Goal: Information Seeking & Learning: Learn about a topic

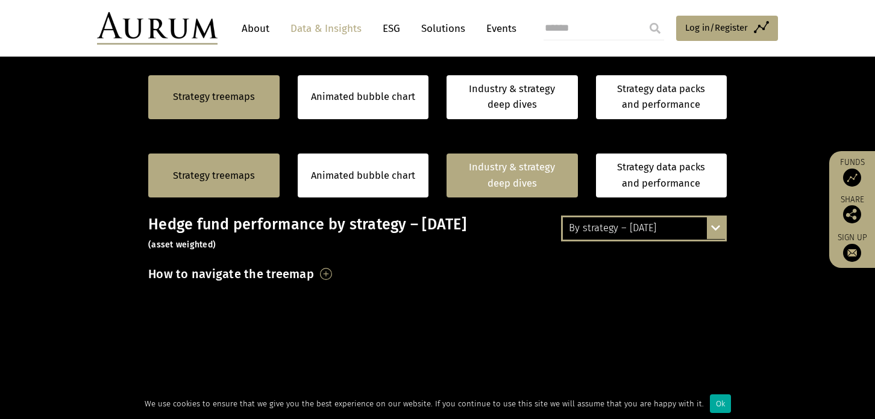
scroll to position [181, 0]
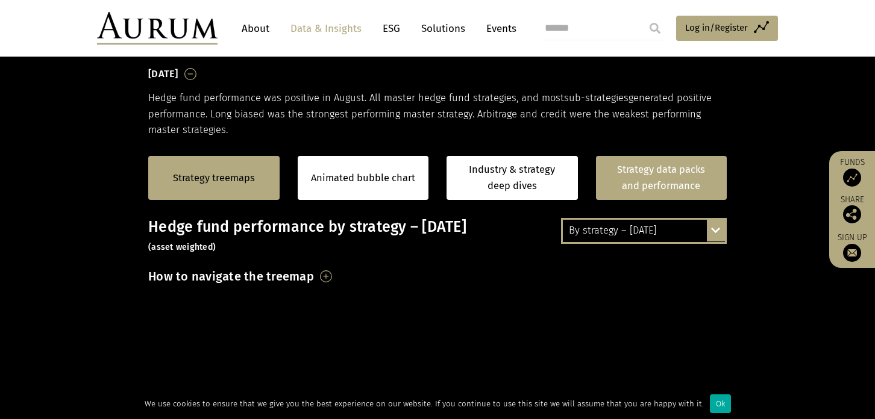
click at [676, 181] on link "Strategy data packs and performance" at bounding box center [661, 178] width 131 height 44
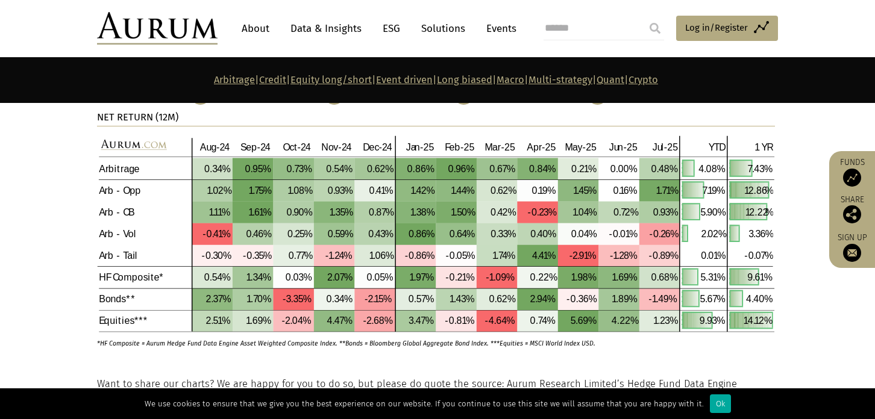
scroll to position [603, 0]
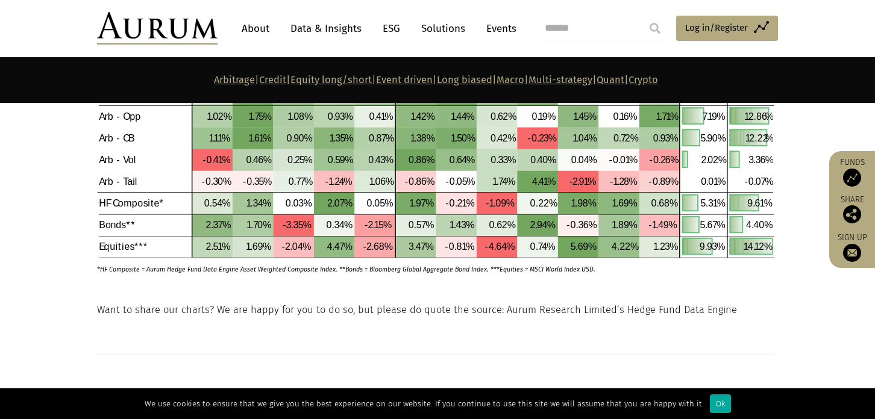
click at [140, 204] on img at bounding box center [436, 159] width 678 height 197
click at [138, 199] on img at bounding box center [436, 159] width 678 height 197
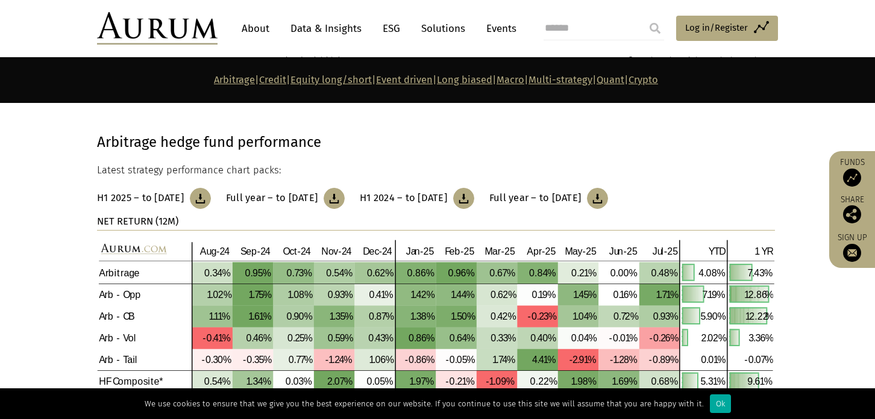
scroll to position [422, 0]
